Goal: Answer question/provide support: Share knowledge or assist other users

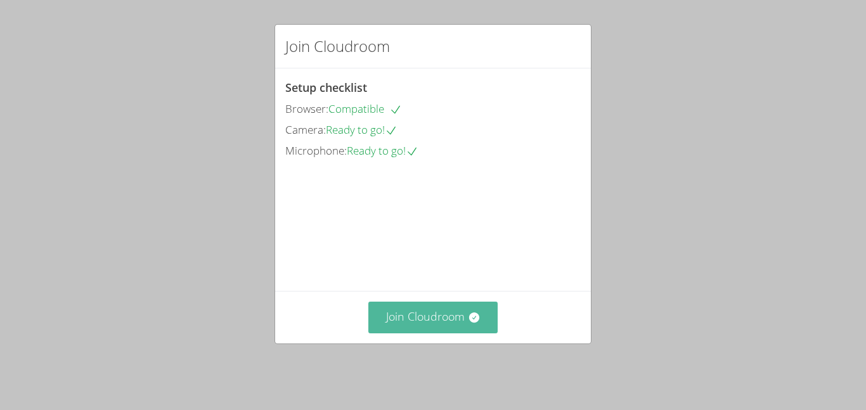
click at [403, 330] on button "Join Cloudroom" at bounding box center [433, 317] width 130 height 31
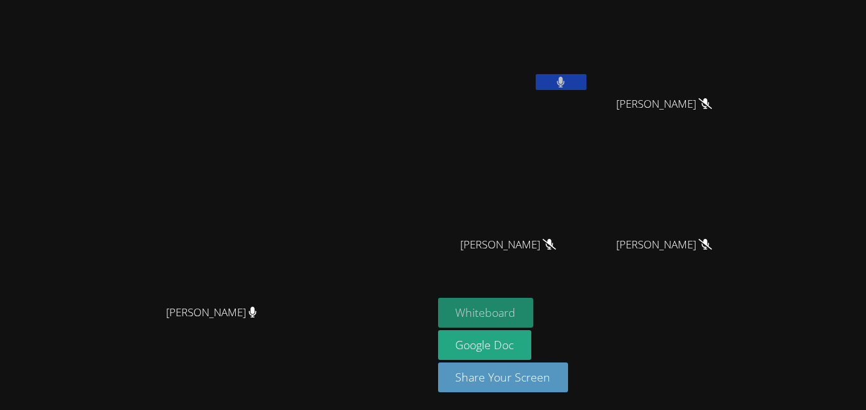
click at [534, 309] on button "Whiteboard" at bounding box center [486, 313] width 96 height 30
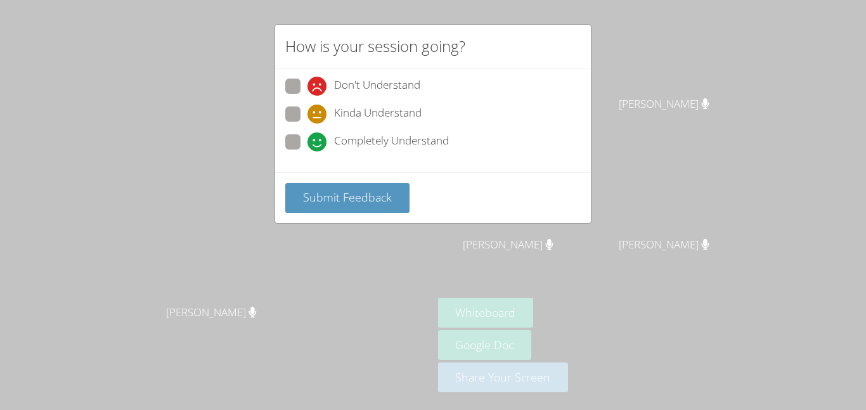
click at [307, 151] on span at bounding box center [307, 151] width 0 height 0
click at [307, 140] on input "Completely Understand" at bounding box center [312, 139] width 11 height 11
radio input "true"
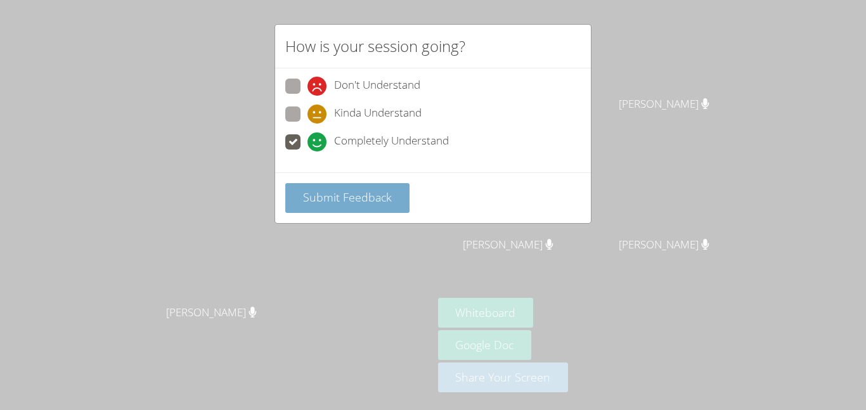
click at [349, 206] on button "Submit Feedback" at bounding box center [347, 198] width 124 height 30
